Goal: Information Seeking & Learning: Learn about a topic

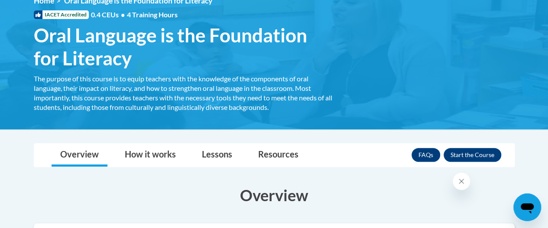
scroll to position [133, 0]
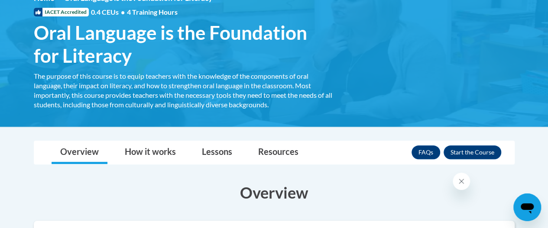
click at [502, 120] on img at bounding box center [274, 54] width 548 height 146
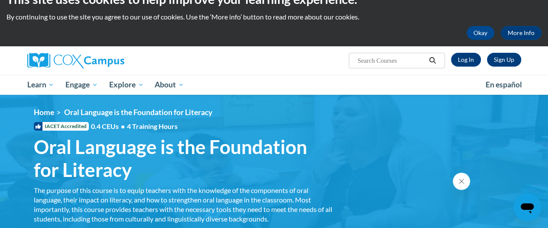
scroll to position [0, 0]
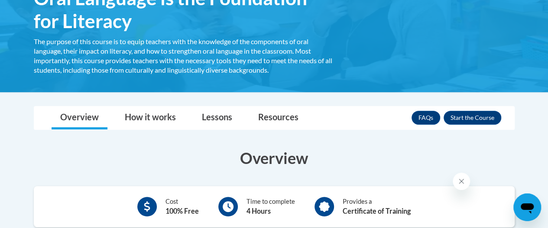
scroll to position [169, 0]
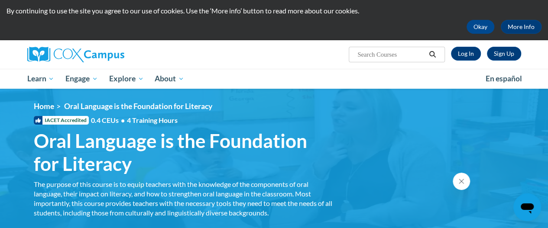
scroll to position [23, 0]
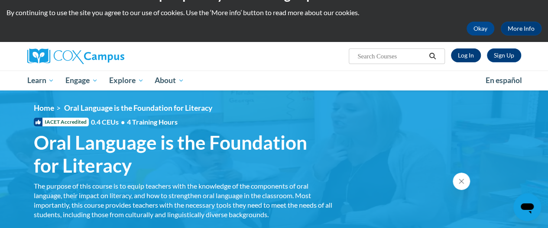
click at [469, 55] on link "Log In" at bounding box center [466, 56] width 30 height 14
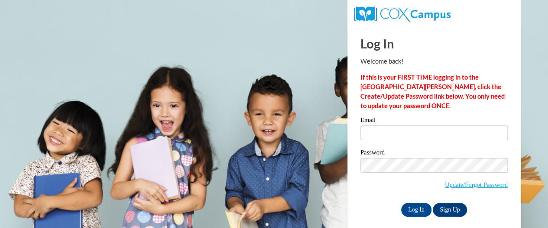
click at [435, 142] on div "Email" at bounding box center [433, 132] width 147 height 30
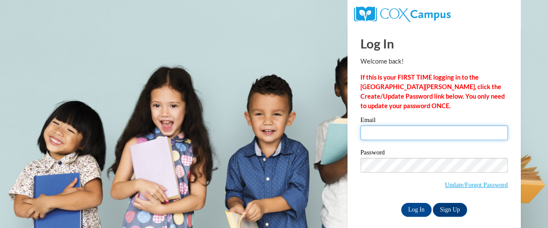
click at [429, 134] on input "Email" at bounding box center [433, 133] width 147 height 15
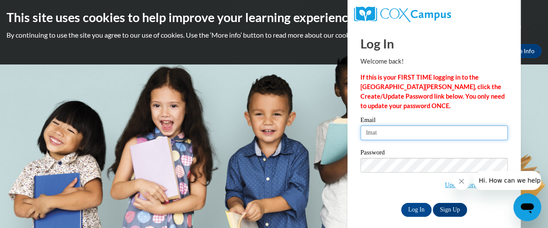
type input "lmatz@altoona.k12.wi.us"
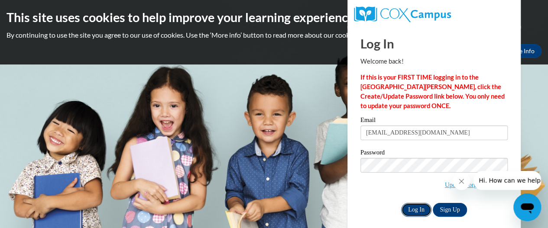
click at [409, 211] on input "Log In" at bounding box center [416, 210] width 30 height 14
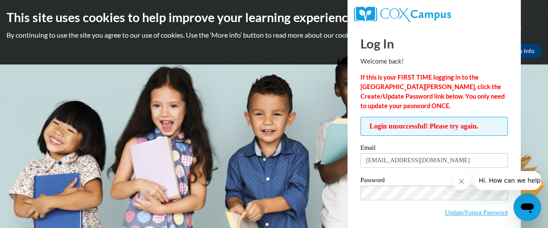
click at [400, 186] on span "Update/Forgot Password" at bounding box center [433, 204] width 147 height 36
click at [449, 210] on link "Update/Forgot Password" at bounding box center [476, 212] width 63 height 7
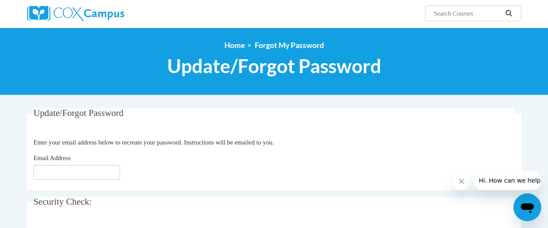
scroll to position [85, 0]
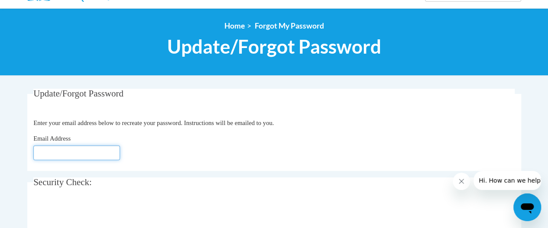
click at [102, 155] on input "Email Address" at bounding box center [76, 153] width 87 height 15
type input "[EMAIL_ADDRESS][DOMAIN_NAME]"
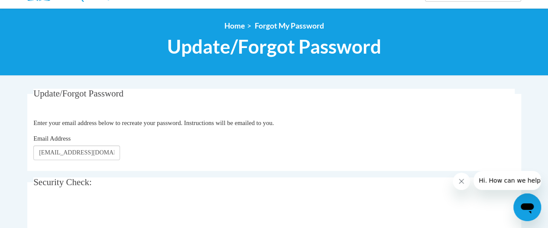
click at [166, 138] on div "Email Address lmatz@altoona.k12.wi.us" at bounding box center [273, 147] width 481 height 26
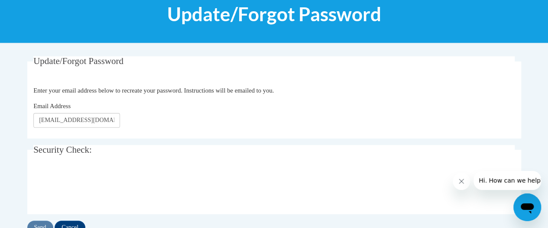
scroll to position [124, 0]
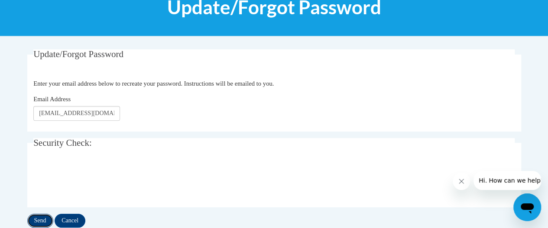
click at [39, 222] on input "Send" at bounding box center [40, 221] width 26 height 14
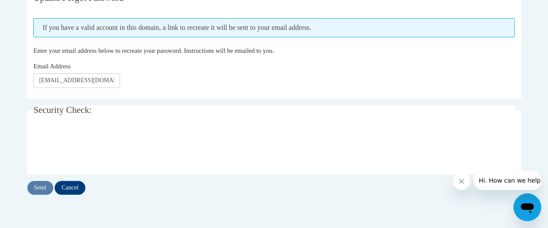
scroll to position [181, 0]
click at [40, 183] on input "Send" at bounding box center [40, 188] width 26 height 14
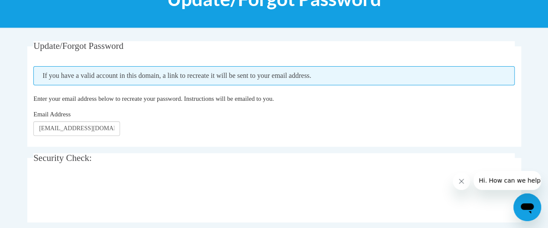
scroll to position [133, 0]
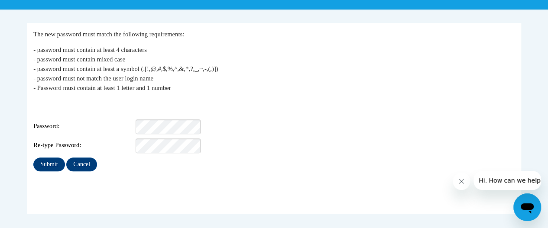
scroll to position [152, 0]
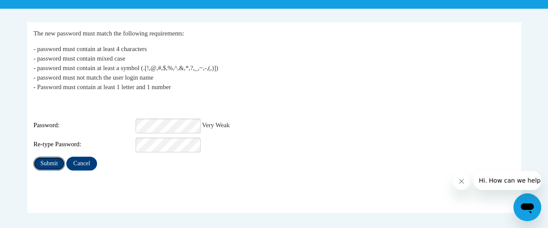
click at [53, 159] on input "Submit" at bounding box center [48, 164] width 31 height 14
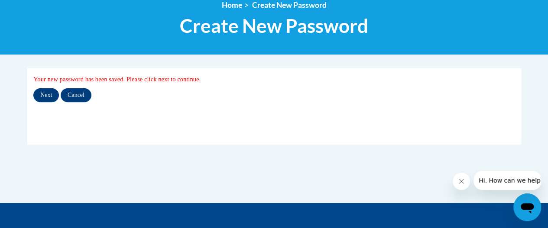
scroll to position [106, 0]
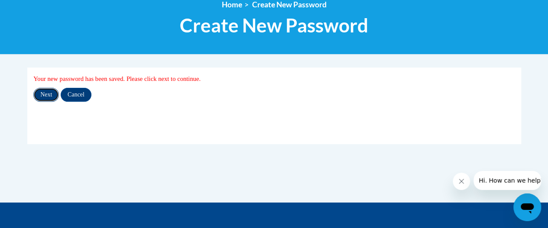
click at [44, 90] on input "Next" at bounding box center [46, 95] width 26 height 14
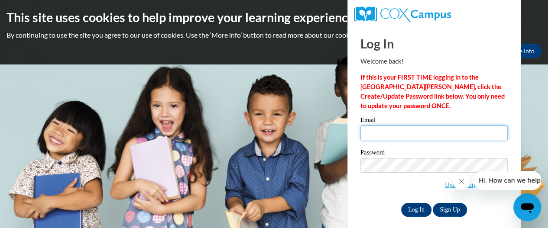
type input "[EMAIL_ADDRESS][DOMAIN_NAME]"
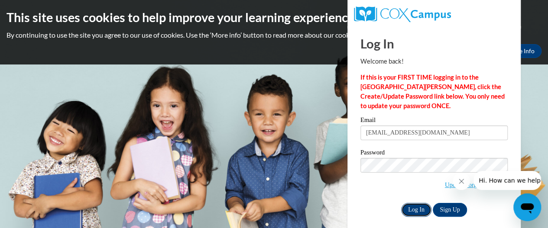
click at [419, 206] on input "Log In" at bounding box center [416, 210] width 30 height 14
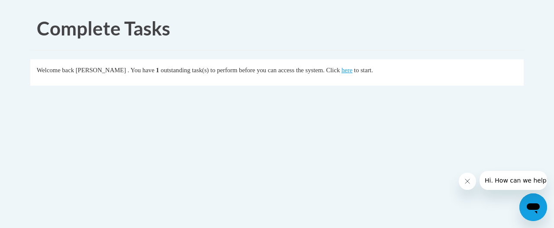
click at [351, 104] on div "Complete Tasks Welcome back [PERSON_NAME] . You have 1 outstanding task(s) to p…" at bounding box center [277, 75] width 507 height 138
click at [353, 68] on link "here" at bounding box center [347, 70] width 11 height 7
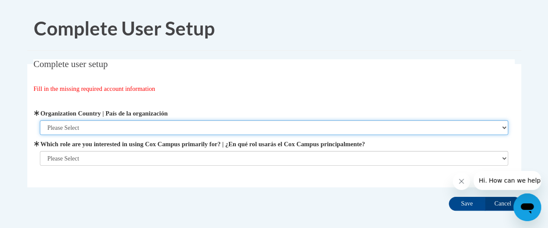
click at [186, 123] on select "Please Select [GEOGRAPHIC_DATA] | [GEOGRAPHIC_DATA] Outside of [GEOGRAPHIC_DATA…" at bounding box center [274, 127] width 468 height 15
select select "ad49bcad-a171-4b2e-b99c-48b446064914"
click at [40, 120] on select "Please Select [GEOGRAPHIC_DATA] | [GEOGRAPHIC_DATA] Outside of [GEOGRAPHIC_DATA…" at bounding box center [274, 127] width 468 height 15
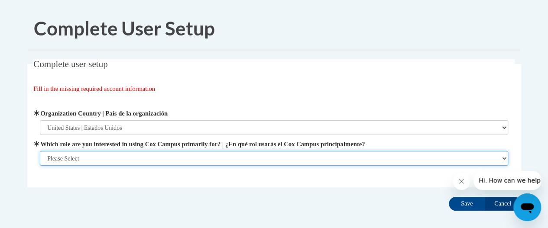
click at [158, 154] on select "Please Select College/University | Colegio/Universidad Community/Nonprofit Part…" at bounding box center [274, 158] width 468 height 15
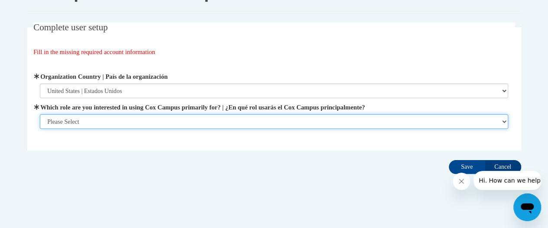
scroll to position [44, 0]
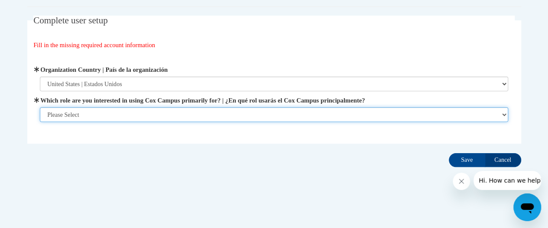
click at [160, 112] on select "Please Select College/University | Colegio/Universidad Community/Nonprofit Part…" at bounding box center [274, 114] width 468 height 15
select select "fbf2d438-af2f-41f8-98f1-81c410e29de3"
click at [40, 122] on select "Please Select College/University | Colegio/Universidad Community/Nonprofit Part…" at bounding box center [274, 114] width 468 height 15
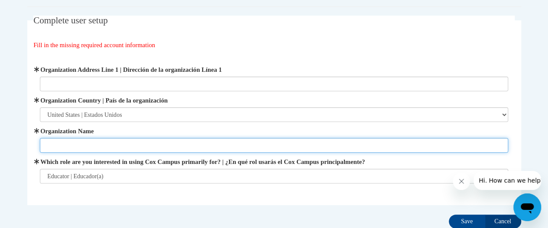
click at [155, 143] on input "Organization Name" at bounding box center [274, 145] width 468 height 15
click at [155, 143] on input "Al" at bounding box center [274, 145] width 468 height 15
type input "Altoona School District"
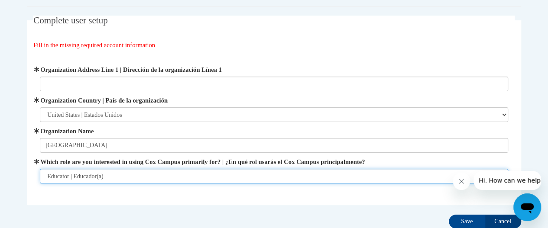
click at [133, 175] on select "Please Select College/University | Colegio/Universidad Community/Nonprofit Part…" at bounding box center [274, 176] width 468 height 15
click at [40, 169] on select "Please Select College/University | Colegio/Universidad Community/Nonprofit Part…" at bounding box center [274, 176] width 468 height 15
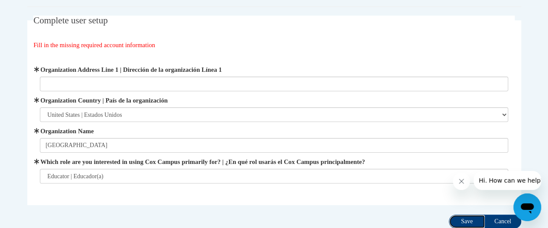
click at [461, 221] on input "Save" at bounding box center [467, 222] width 36 height 14
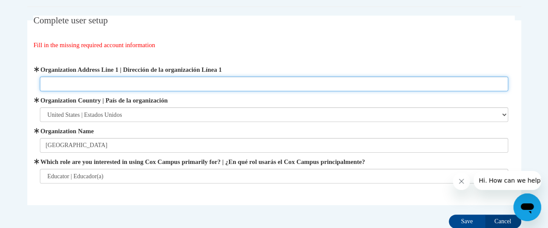
click at [225, 83] on input "Organization Address Line 1 | Dirección de la organización Línea 1" at bounding box center [274, 84] width 468 height 15
type input "157 Bartlett Ave"
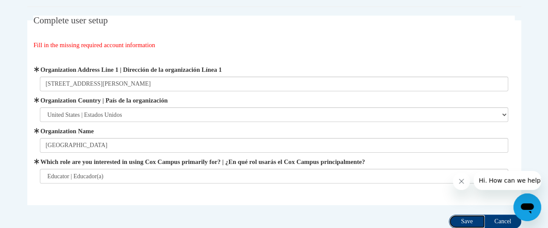
click at [464, 217] on input "Save" at bounding box center [467, 222] width 36 height 14
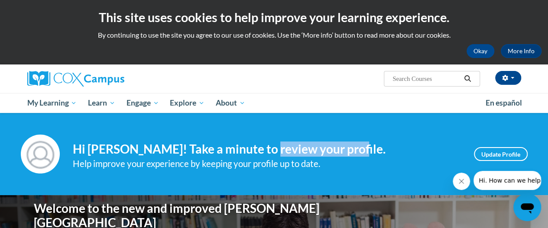
click at [399, 144] on h4 "Hi Lisa Matz! Take a minute to review your profile." at bounding box center [267, 149] width 388 height 15
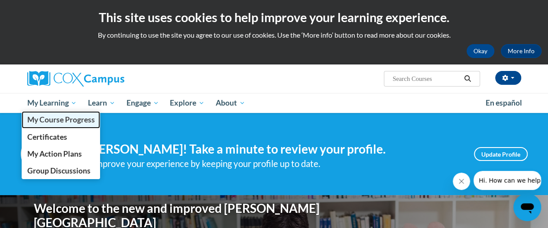
click at [57, 121] on span "My Course Progress" at bounding box center [61, 119] width 68 height 9
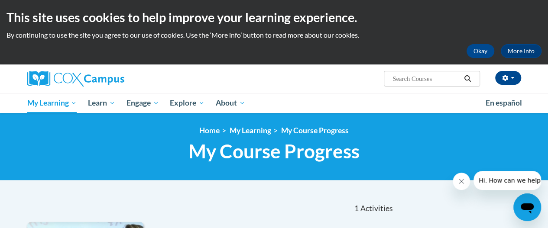
click at [437, 78] on input "Search..." at bounding box center [426, 79] width 69 height 10
type input "oral language"
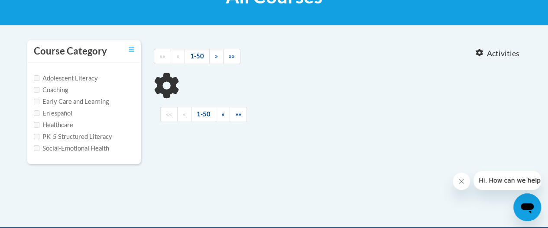
scroll to position [156, 0]
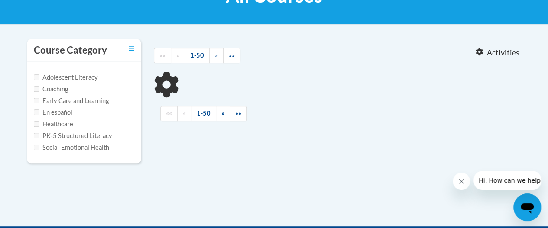
type input "oral language"
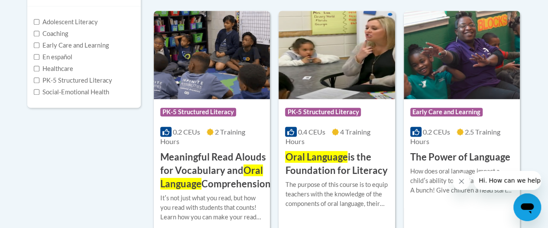
scroll to position [211, 0]
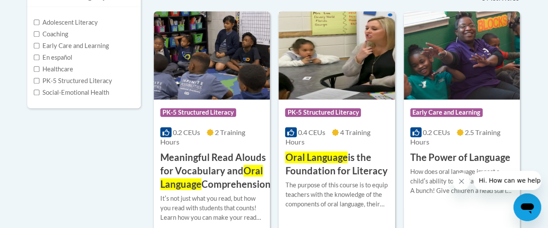
click at [346, 66] on img at bounding box center [336, 55] width 116 height 88
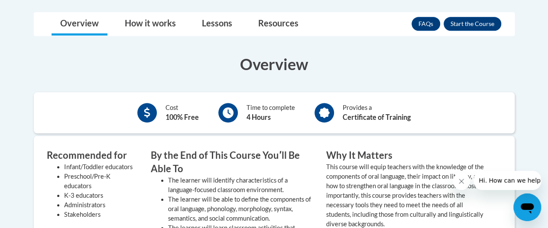
scroll to position [262, 0]
click at [468, 19] on button "Enroll" at bounding box center [473, 23] width 58 height 14
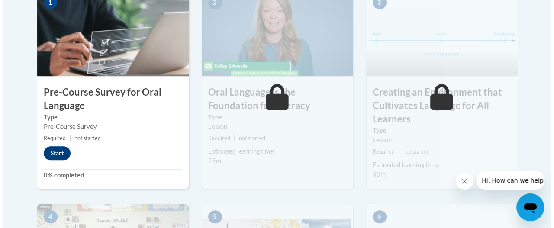
scroll to position [334, 0]
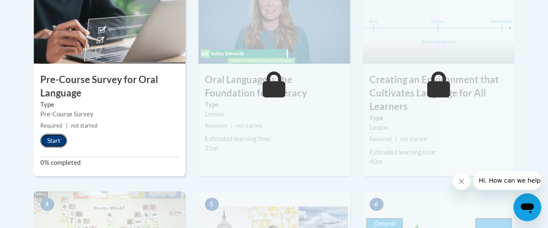
click at [59, 142] on button "Start" at bounding box center [53, 141] width 27 height 14
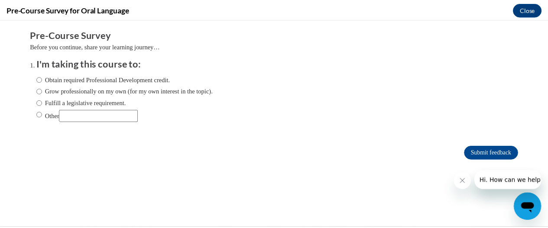
scroll to position [0, 0]
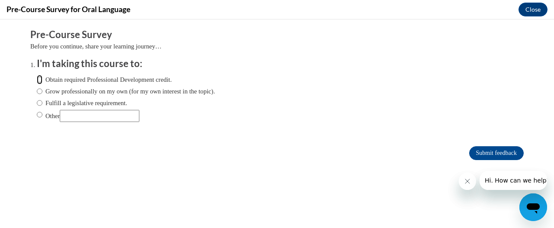
click at [37, 82] on input "Obtain required Professional Development credit." at bounding box center [40, 80] width 6 height 10
radio input "true"
click at [37, 102] on input "Fulfill a legislative requirement." at bounding box center [40, 103] width 6 height 10
radio input "true"
click at [534, 10] on button "Close" at bounding box center [533, 10] width 29 height 14
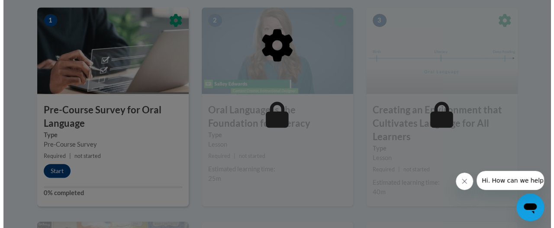
scroll to position [299, 0]
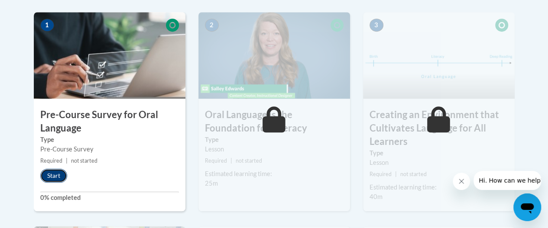
click at [56, 178] on button "Start" at bounding box center [53, 176] width 27 height 14
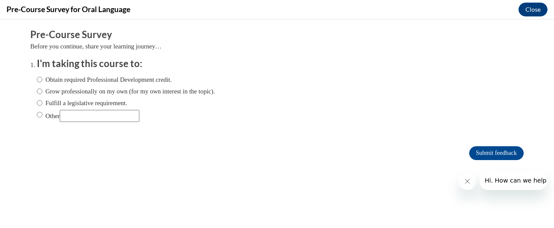
scroll to position [0, 0]
click at [37, 104] on input "Fulfill a legislative requirement." at bounding box center [40, 103] width 6 height 10
radio input "true"
click at [480, 150] on input "Submit feedback" at bounding box center [496, 153] width 55 height 14
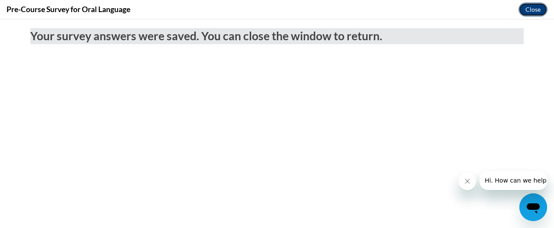
click at [528, 9] on button "Close" at bounding box center [533, 10] width 29 height 14
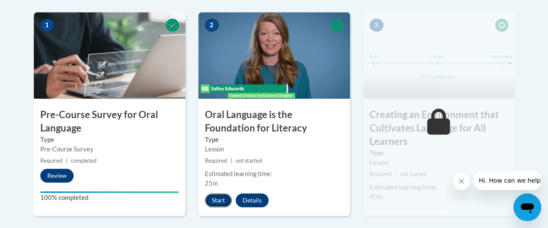
click at [216, 198] on button "Start" at bounding box center [218, 201] width 27 height 14
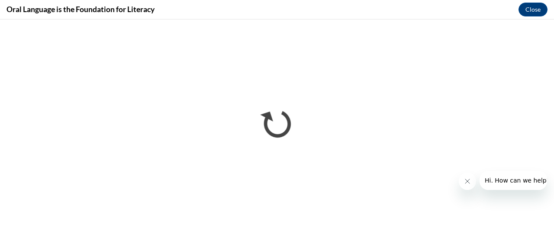
click at [467, 181] on icon "Close message from company" at bounding box center [467, 181] width 4 height 4
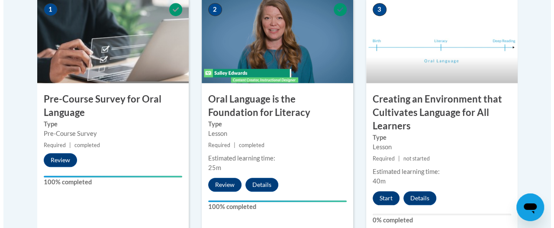
scroll to position [315, 0]
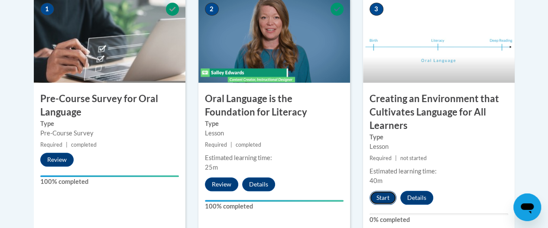
click at [385, 193] on button "Start" at bounding box center [382, 198] width 27 height 14
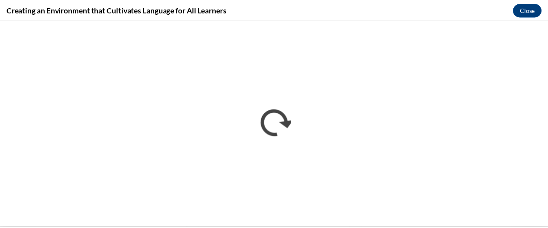
scroll to position [0, 0]
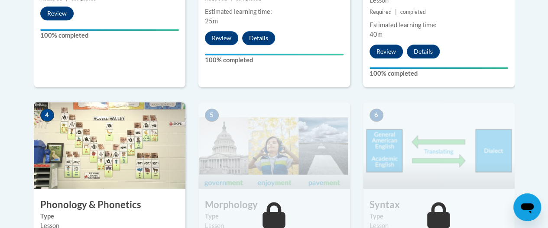
scroll to position [462, 0]
click at [84, 175] on img at bounding box center [110, 145] width 152 height 87
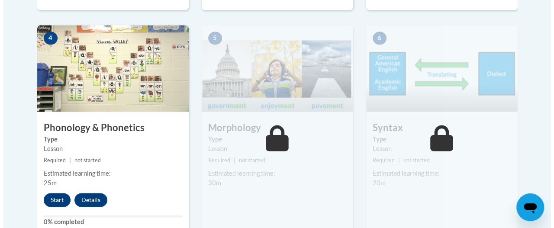
scroll to position [543, 0]
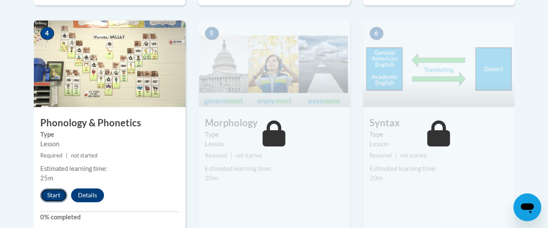
click at [49, 194] on button "Start" at bounding box center [53, 195] width 27 height 14
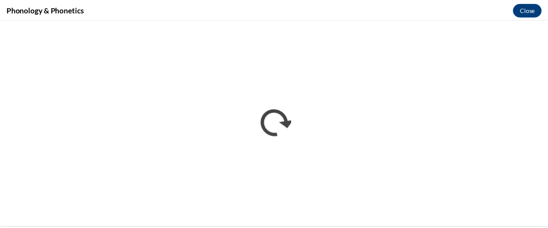
scroll to position [0, 0]
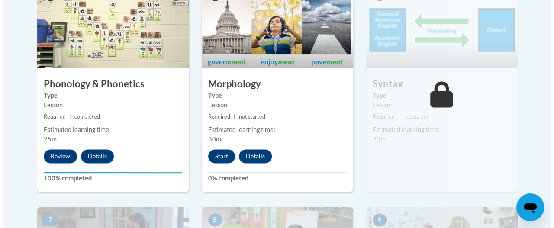
scroll to position [583, 0]
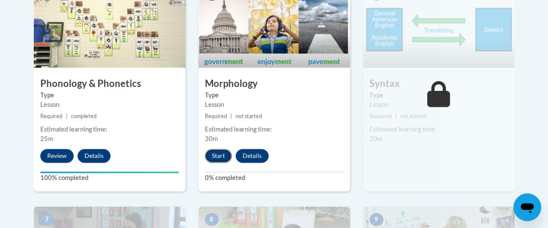
click at [213, 154] on button "Start" at bounding box center [218, 156] width 27 height 14
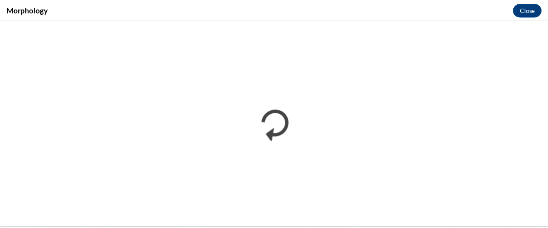
scroll to position [0, 0]
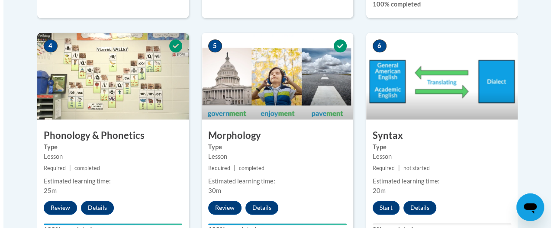
scroll to position [531, 0]
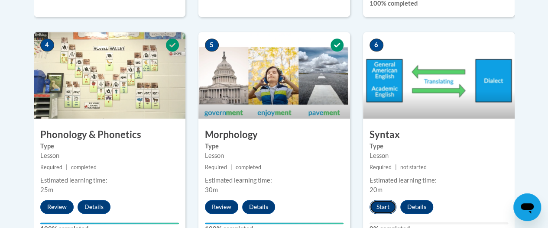
click at [380, 206] on button "Start" at bounding box center [382, 207] width 27 height 14
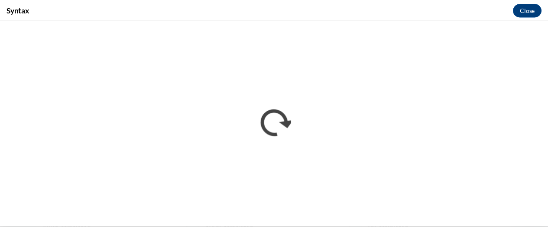
scroll to position [0, 0]
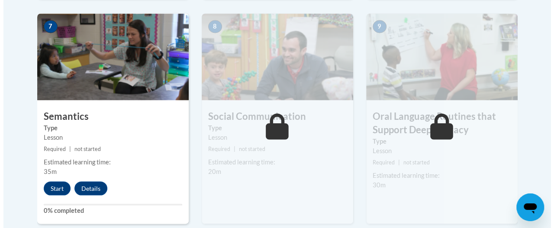
scroll to position [773, 0]
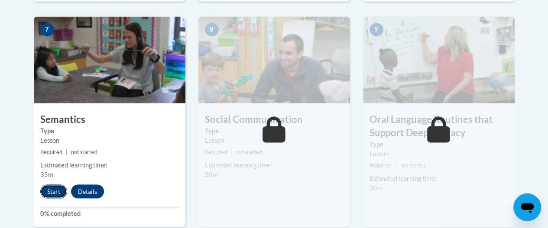
click at [57, 187] on button "Start" at bounding box center [53, 192] width 27 height 14
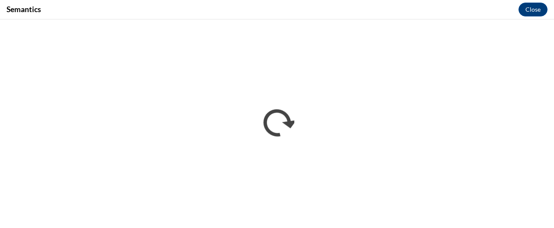
scroll to position [0, 0]
